Goal: Task Accomplishment & Management: Complete application form

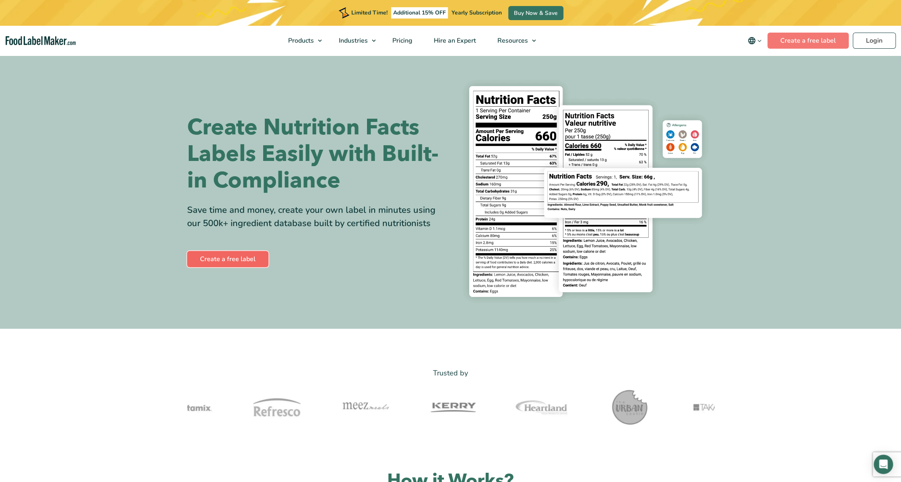
click at [233, 264] on link "Create a free label" at bounding box center [227, 259] width 81 height 16
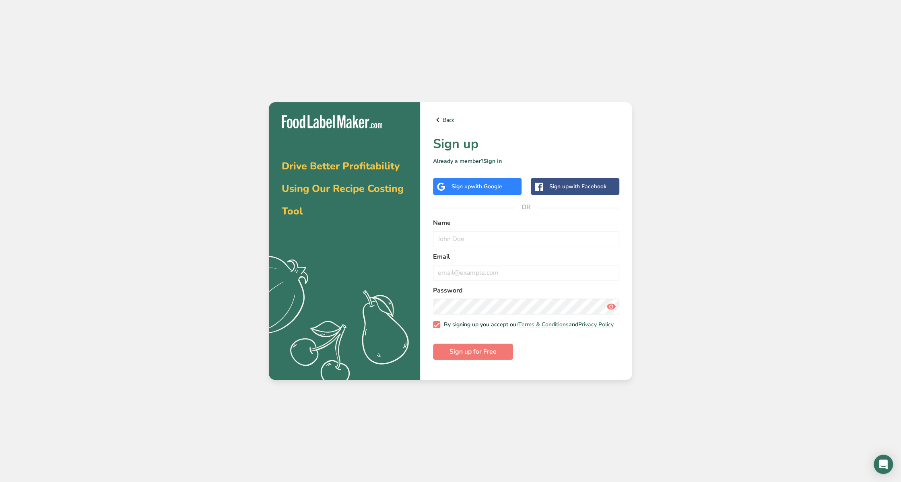
click at [571, 187] on span "with Facebook" at bounding box center [588, 187] width 38 height 8
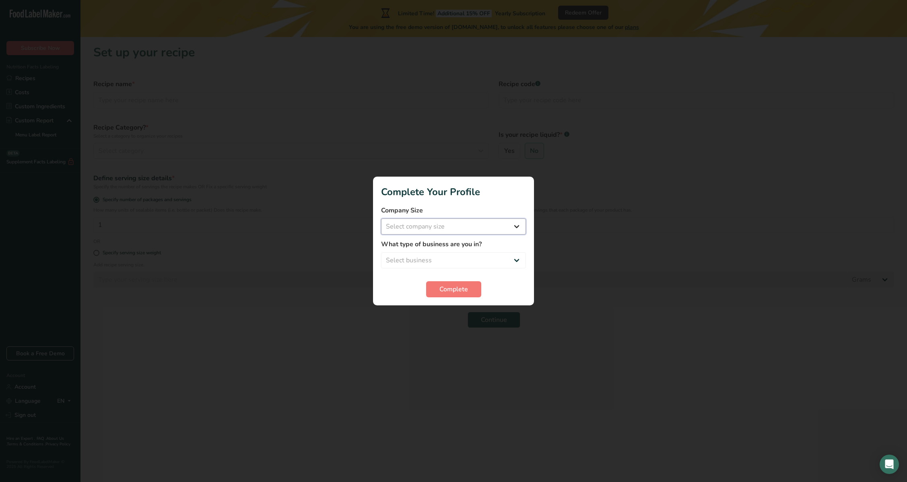
click at [452, 224] on select "Select company size Fewer than 10 Employees 10 to 50 Employees 51 to 500 Employ…" at bounding box center [453, 227] width 145 height 16
select select "1"
click at [381, 219] on select "Select company size Fewer than 10 Employees 10 to 50 Employees 51 to 500 Employ…" at bounding box center [453, 227] width 145 height 16
click at [448, 258] on select "Select business Packaged Food Manufacturer Restaurant & Cafe Bakery Meal Plans …" at bounding box center [453, 260] width 145 height 16
select select "8"
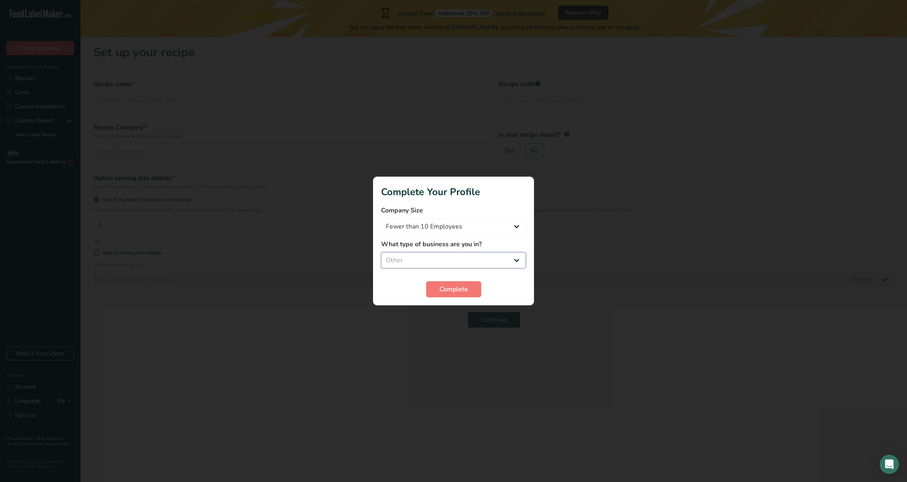
click at [381, 252] on select "Select business Packaged Food Manufacturer Restaurant & Cafe Bakery Meal Plans …" at bounding box center [453, 260] width 145 height 16
click at [452, 283] on button "Complete" at bounding box center [453, 289] width 55 height 16
